Goal: Navigation & Orientation: Find specific page/section

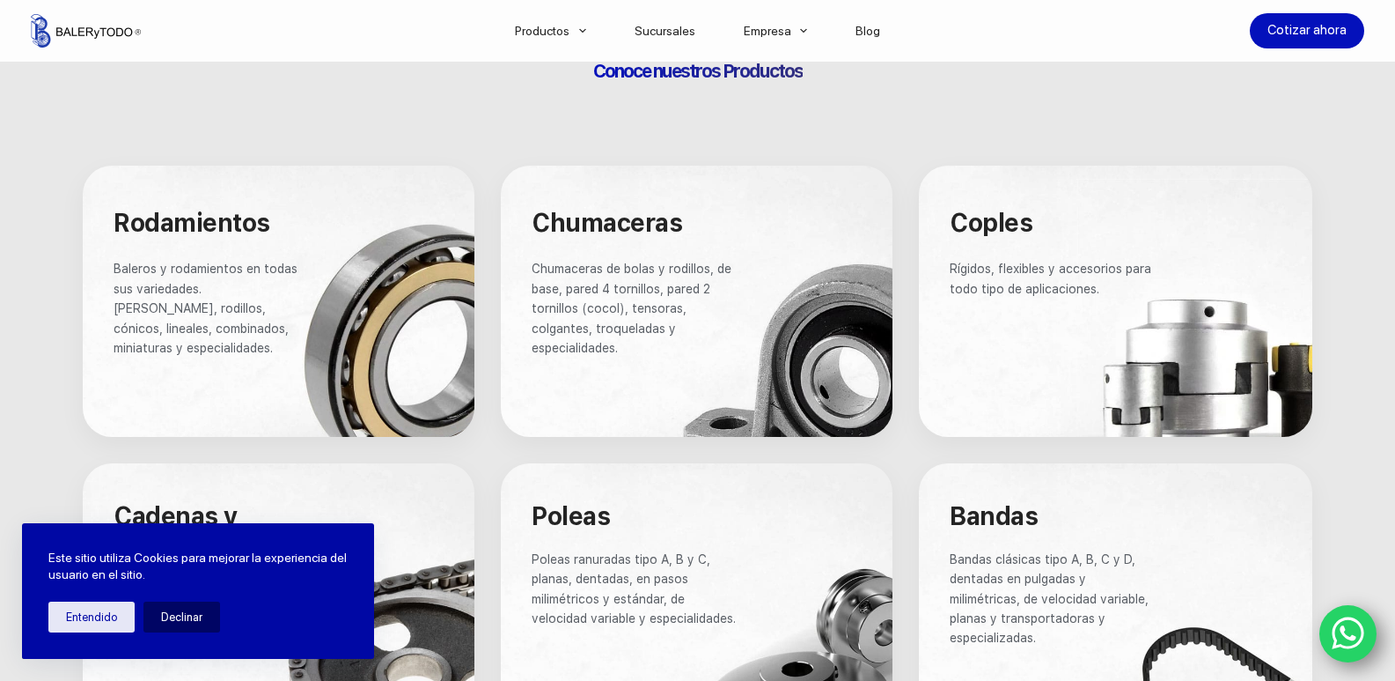
scroll to position [968, 0]
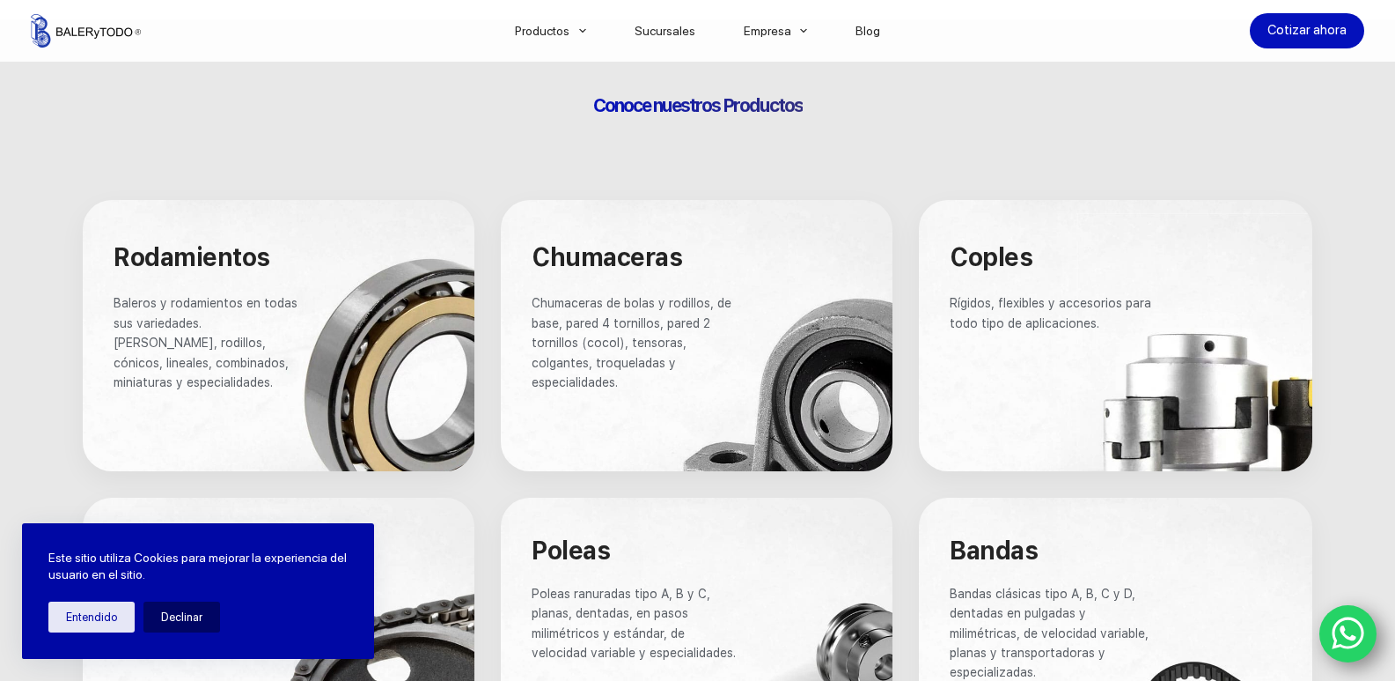
click at [245, 327] on span "Baleros y rodamientos en todas sus variedades. [PERSON_NAME], rodillos, cónicos…" at bounding box center [208, 342] width 188 height 93
click at [318, 316] on div at bounding box center [279, 335] width 392 height 271
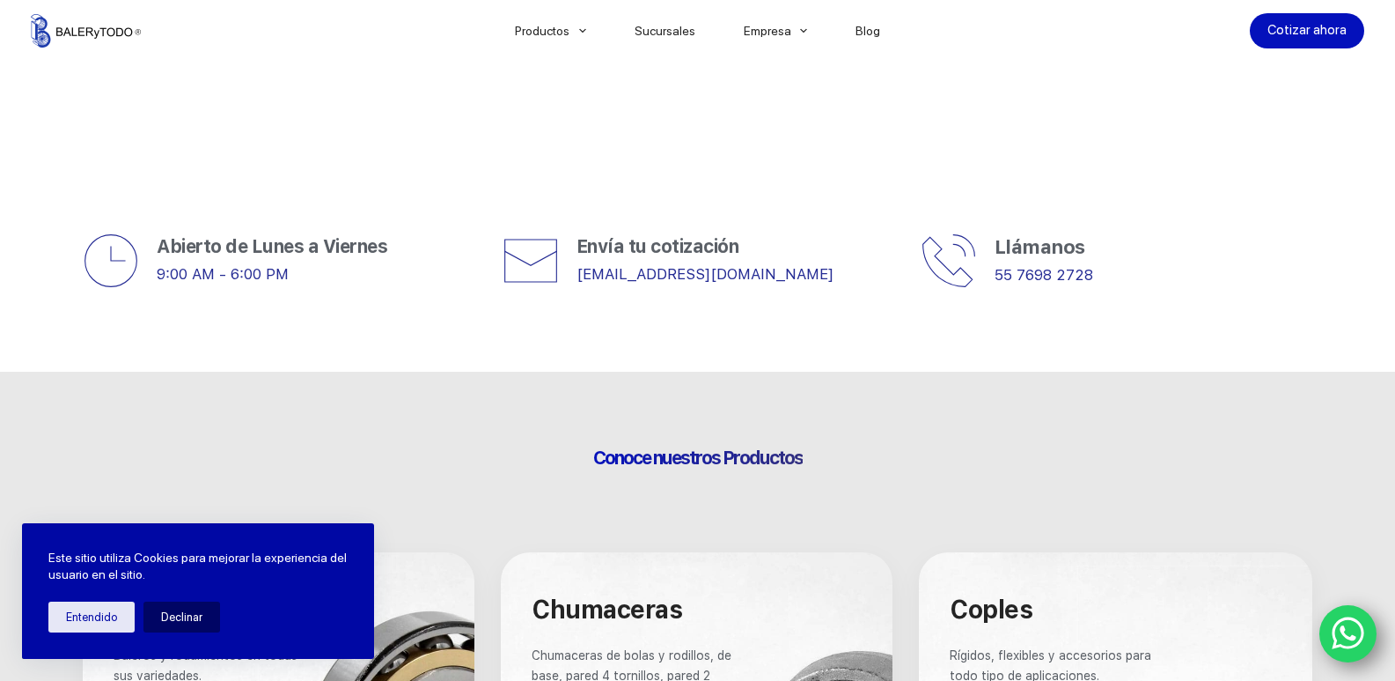
scroll to position [264, 0]
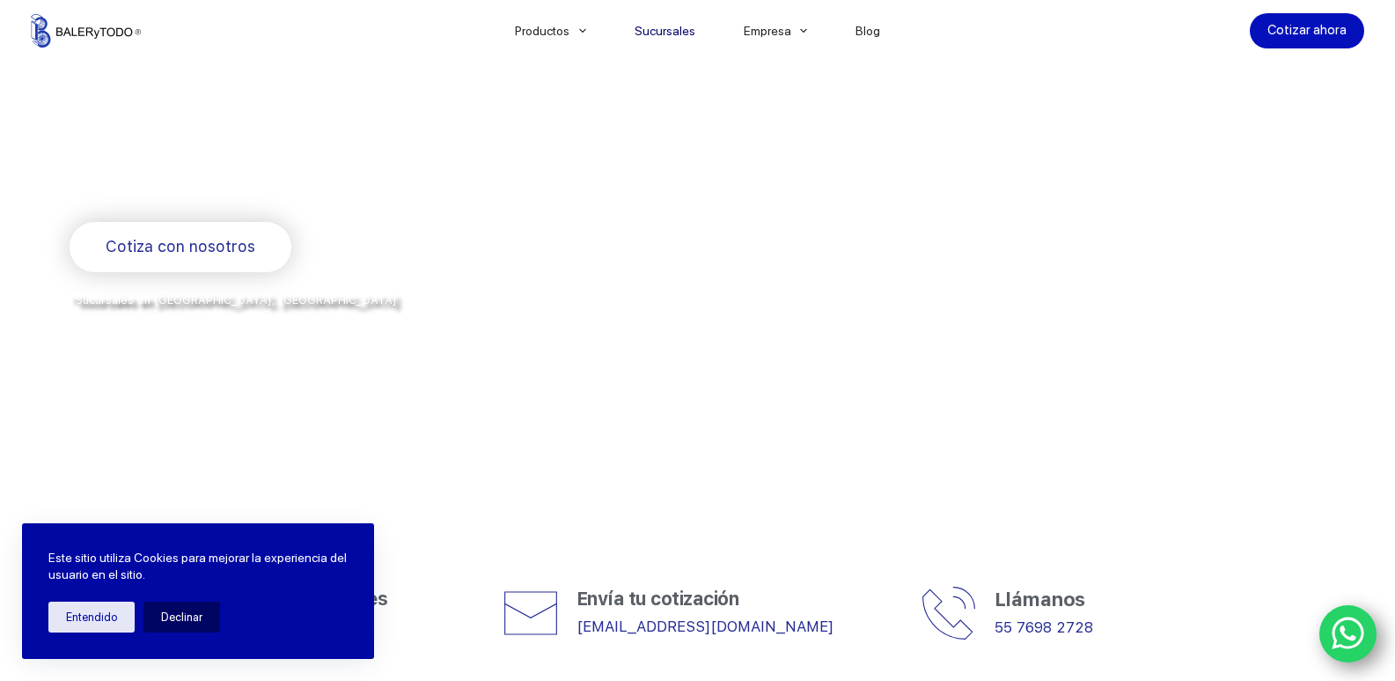
click at [666, 31] on link "Sucursales" at bounding box center [664, 31] width 109 height 0
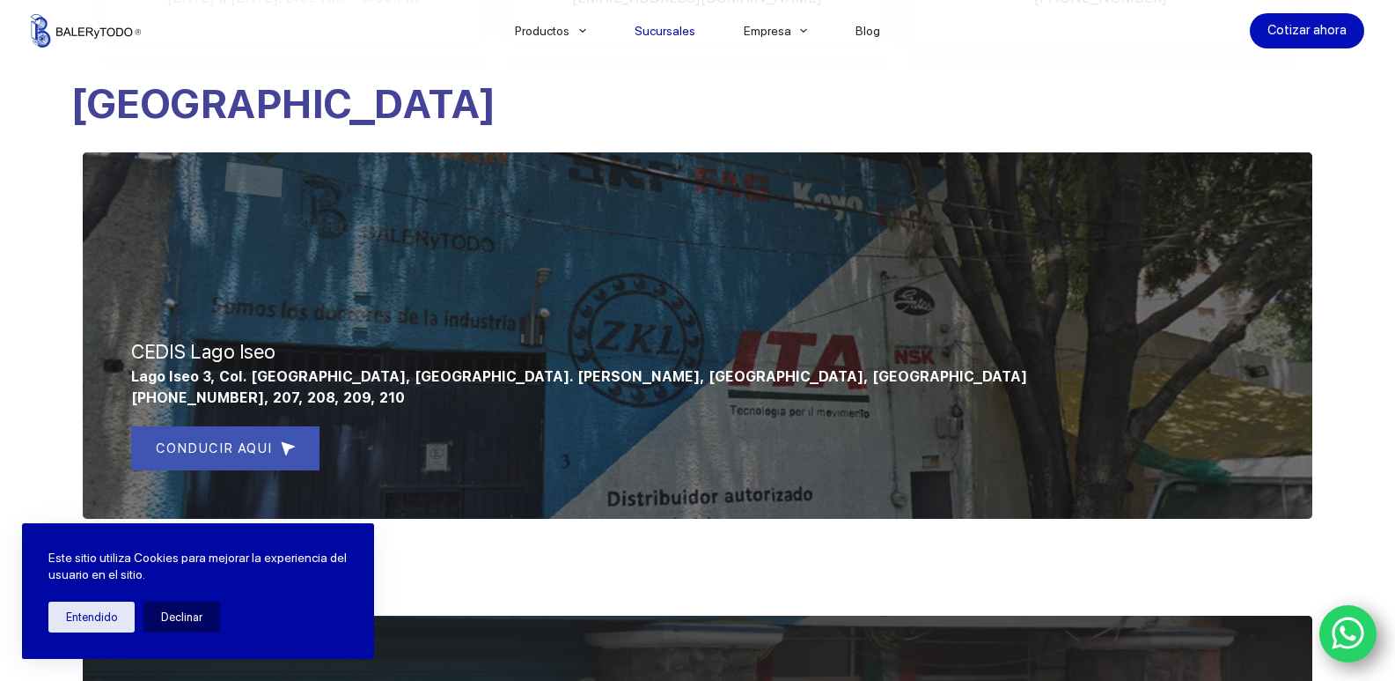
scroll to position [807, 0]
